Goal: Task Accomplishment & Management: Manage account settings

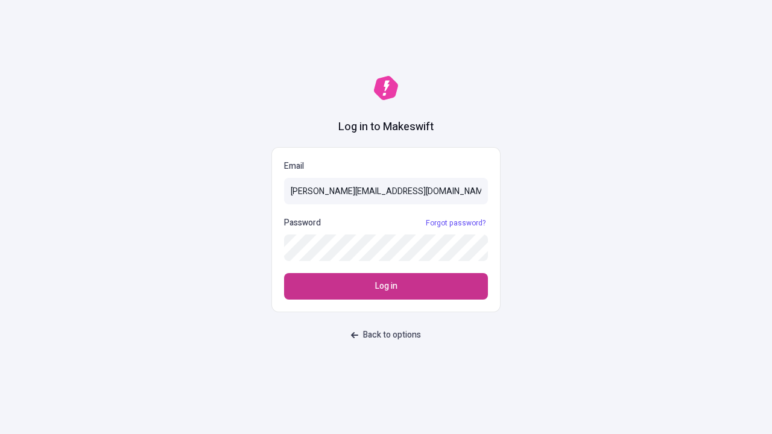
click at [386, 286] on span "Log in" at bounding box center [386, 286] width 22 height 13
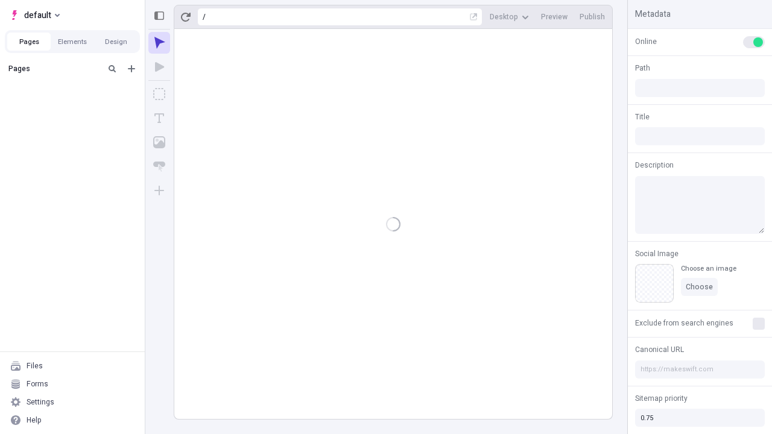
type input "/deep-link-curis"
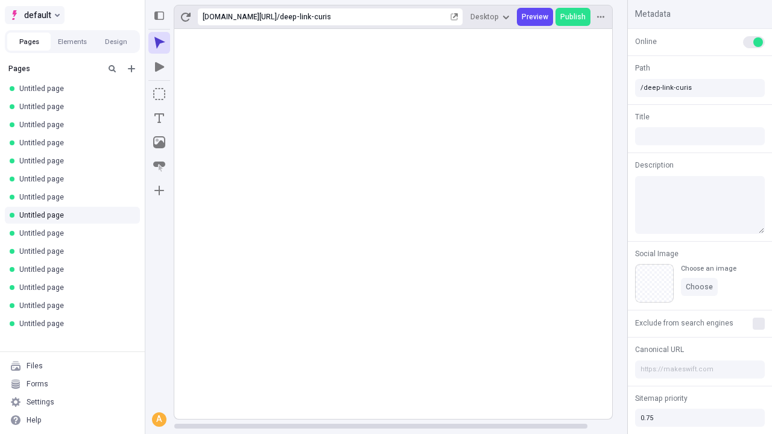
click at [34, 15] on span "default" at bounding box center [37, 15] width 27 height 14
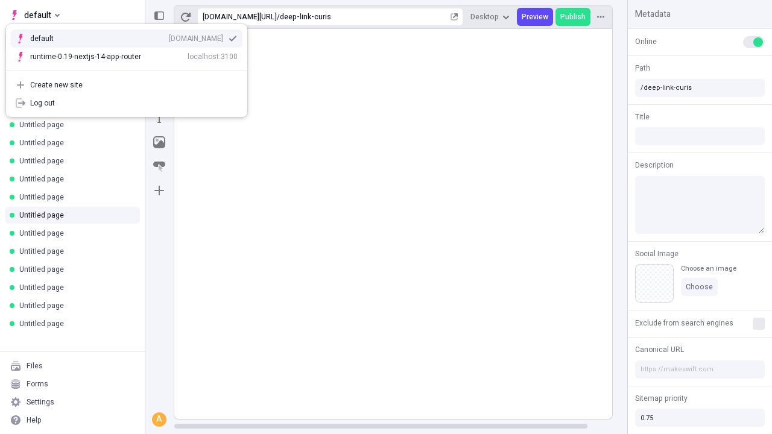
click at [127, 85] on div "Create new site" at bounding box center [133, 85] width 207 height 10
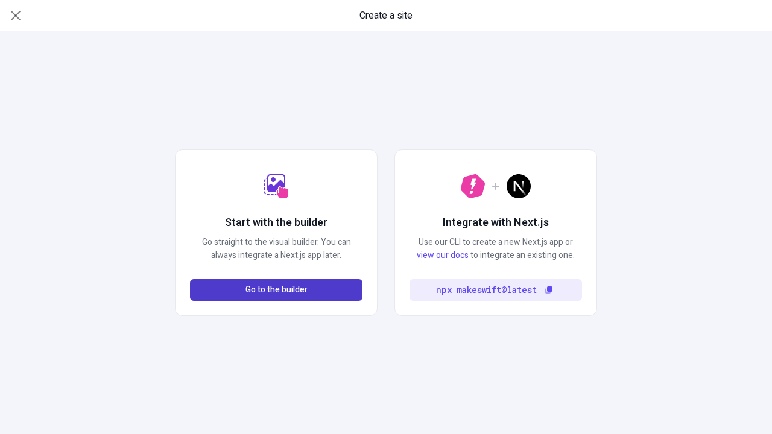
click at [276, 290] on span "Go to the builder" at bounding box center [276, 289] width 62 height 13
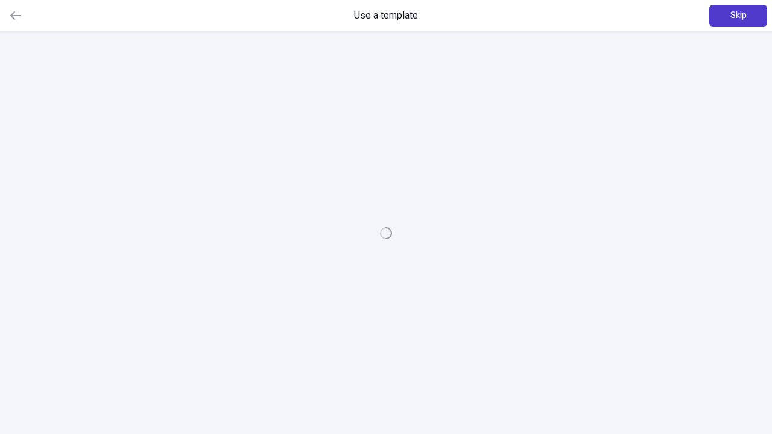
click at [738, 16] on span "Skip" at bounding box center [738, 15] width 16 height 13
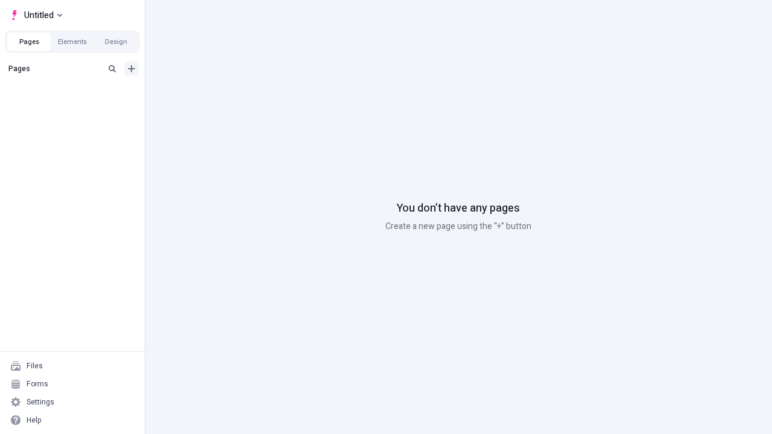
click at [131, 69] on icon "Add new" at bounding box center [131, 68] width 7 height 7
click at [195, 93] on span "Blank page" at bounding box center [202, 94] width 75 height 10
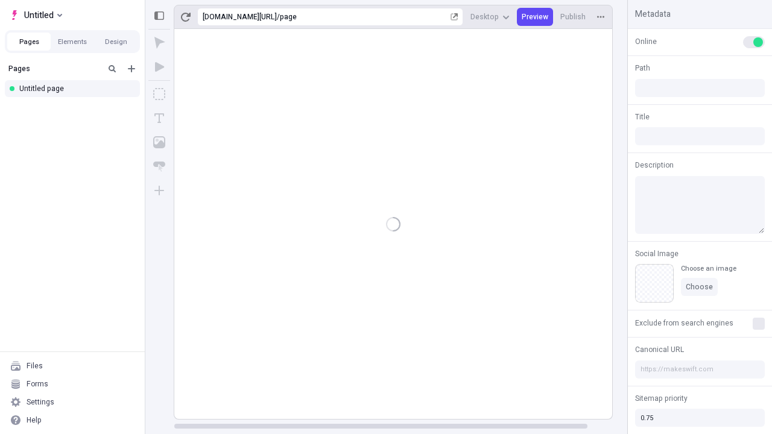
type input "/page"
click at [573, 17] on span "Publish" at bounding box center [572, 17] width 25 height 10
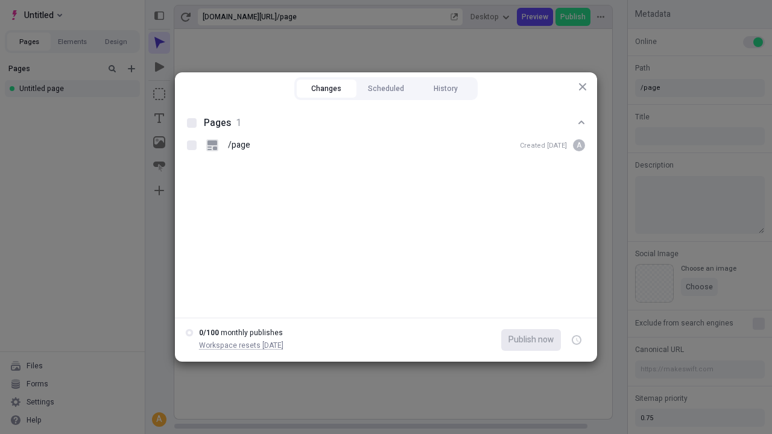
click at [326, 89] on button "Changes" at bounding box center [327, 89] width 60 height 18
click at [192, 123] on div at bounding box center [192, 123] width 10 height 10
checkbox input "true"
click at [576, 340] on icon "button" at bounding box center [577, 340] width 3 height 4
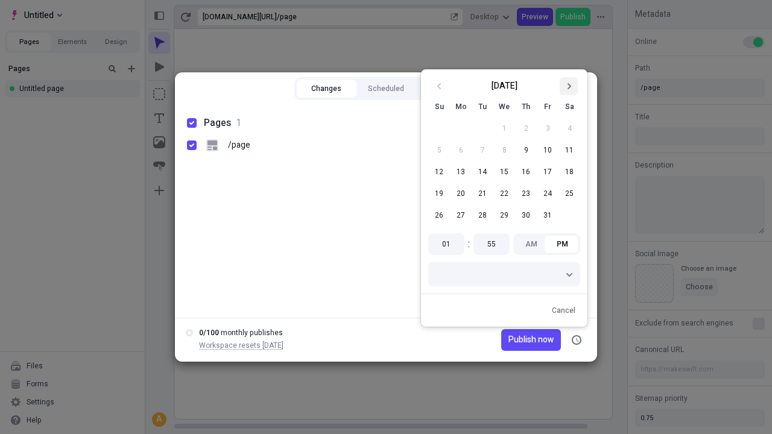
click at [569, 86] on icon "Go to next month" at bounding box center [568, 86] width 7 height 7
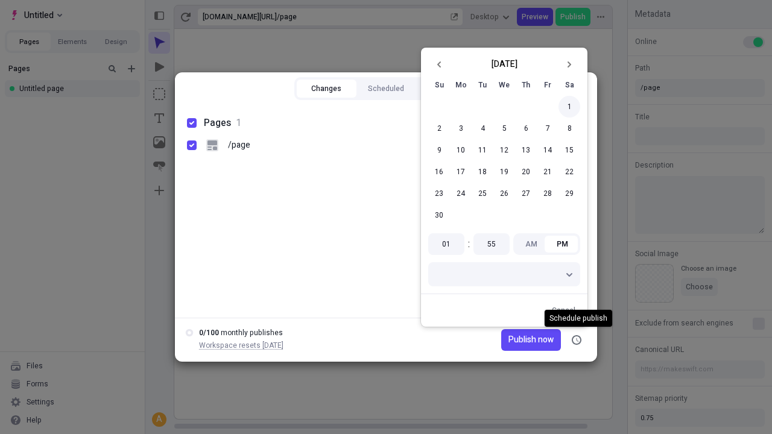
click at [569, 107] on button "1" at bounding box center [569, 107] width 22 height 22
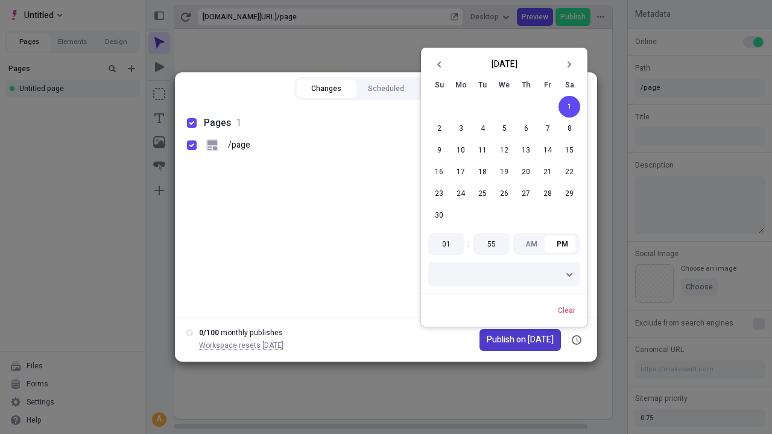
click at [512, 340] on span "Publish on [DATE]" at bounding box center [520, 339] width 67 height 13
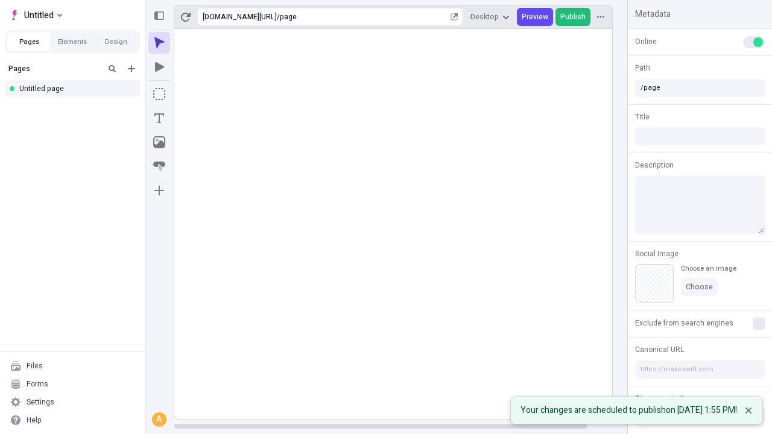
click at [573, 17] on span "Publish" at bounding box center [572, 17] width 25 height 10
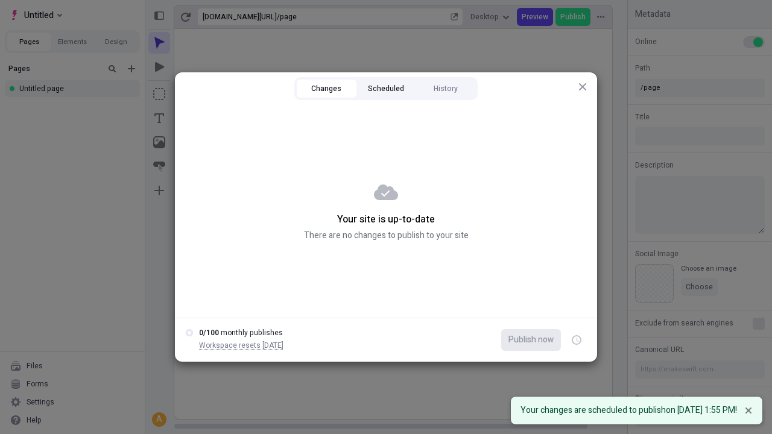
click at [386, 89] on button "Scheduled" at bounding box center [386, 89] width 60 height 18
